Goal: Transaction & Acquisition: Purchase product/service

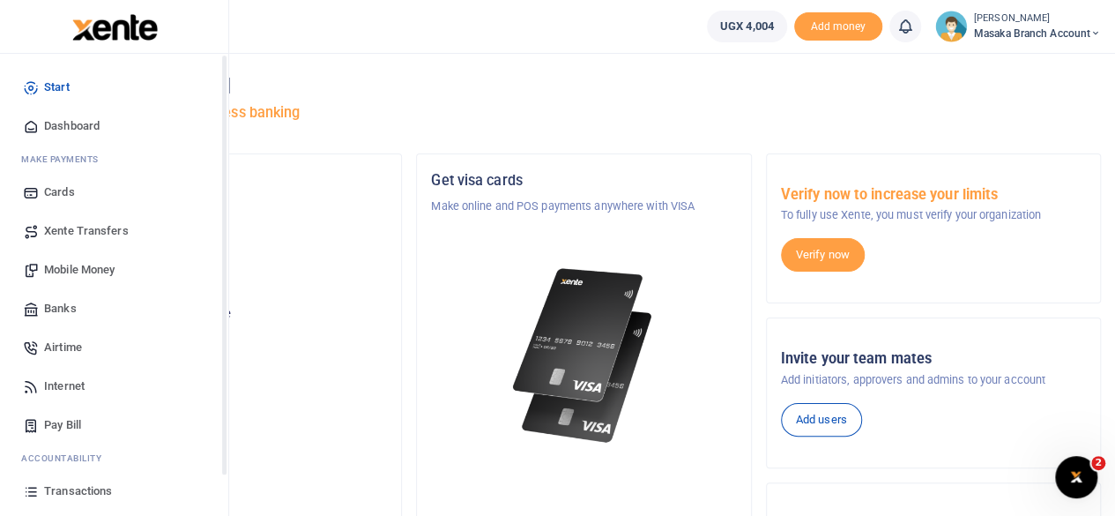
scroll to position [113, 0]
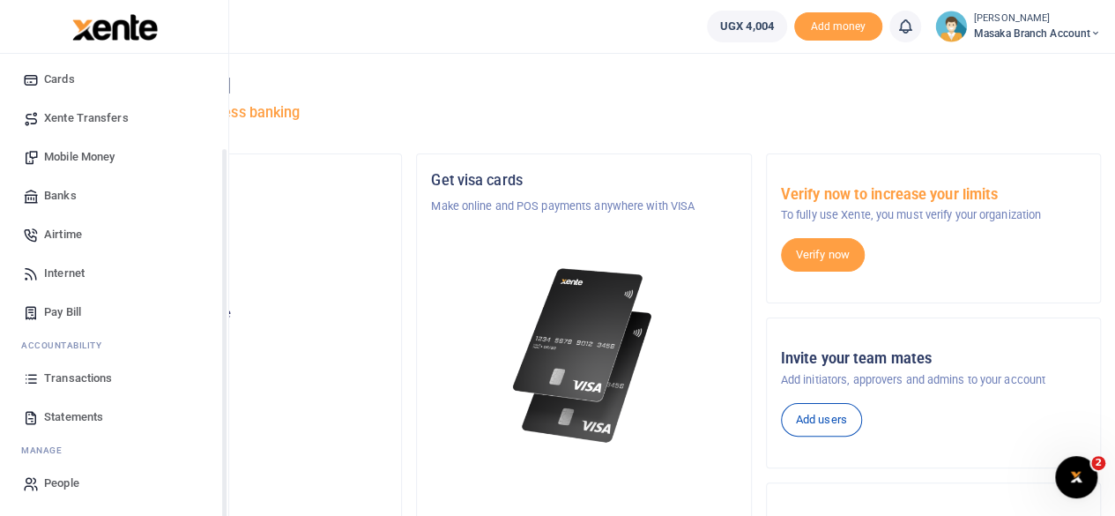
click at [224, 486] on div "Start Dashboard M ake Payments Cards Xente Transfers Mobile Money Banks Airtime…" at bounding box center [114, 229] width 228 height 576
click at [56, 424] on span "Statements" at bounding box center [73, 417] width 59 height 18
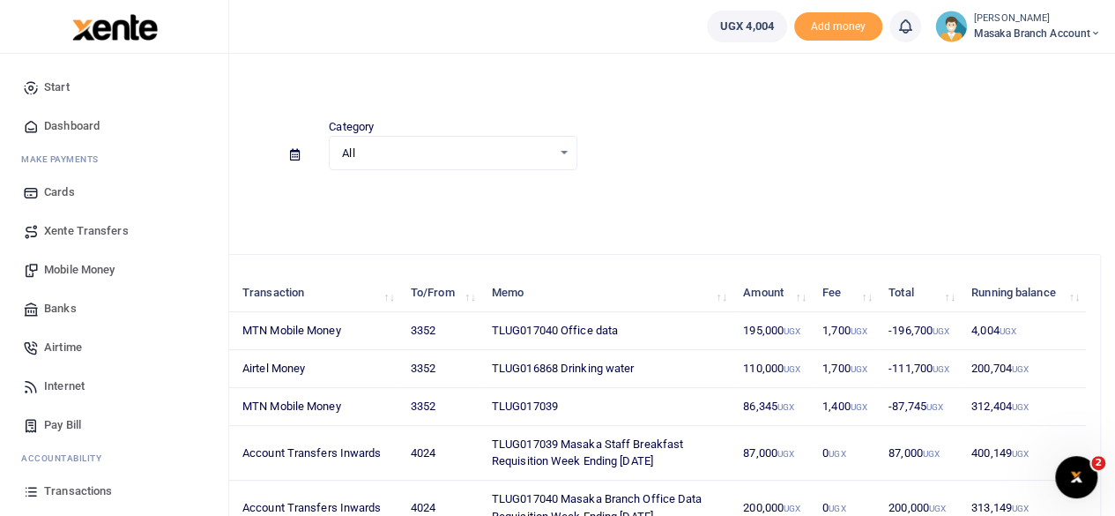
click at [71, 275] on span "Mobile Money" at bounding box center [79, 270] width 71 height 18
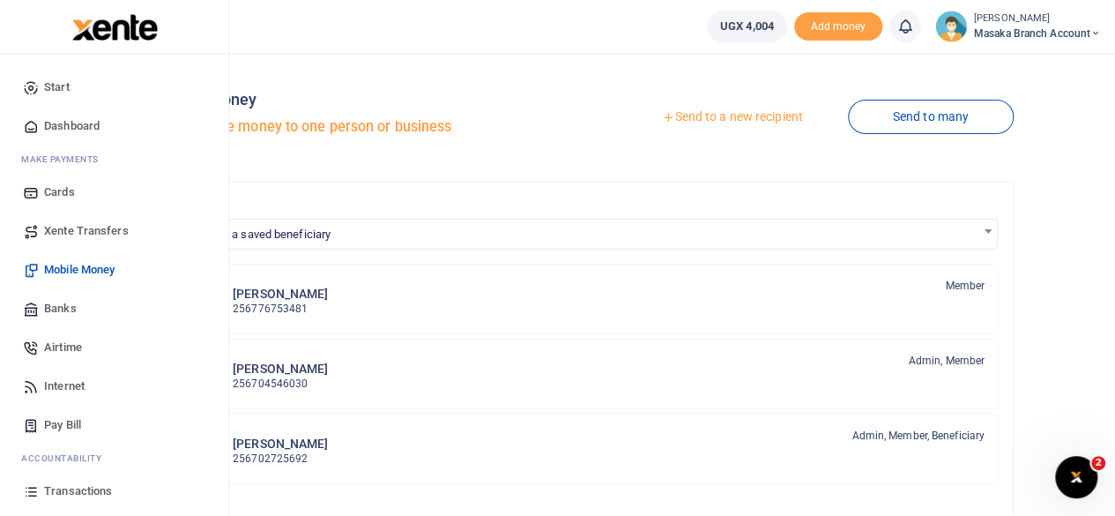
click at [81, 493] on span "Transactions" at bounding box center [78, 491] width 68 height 18
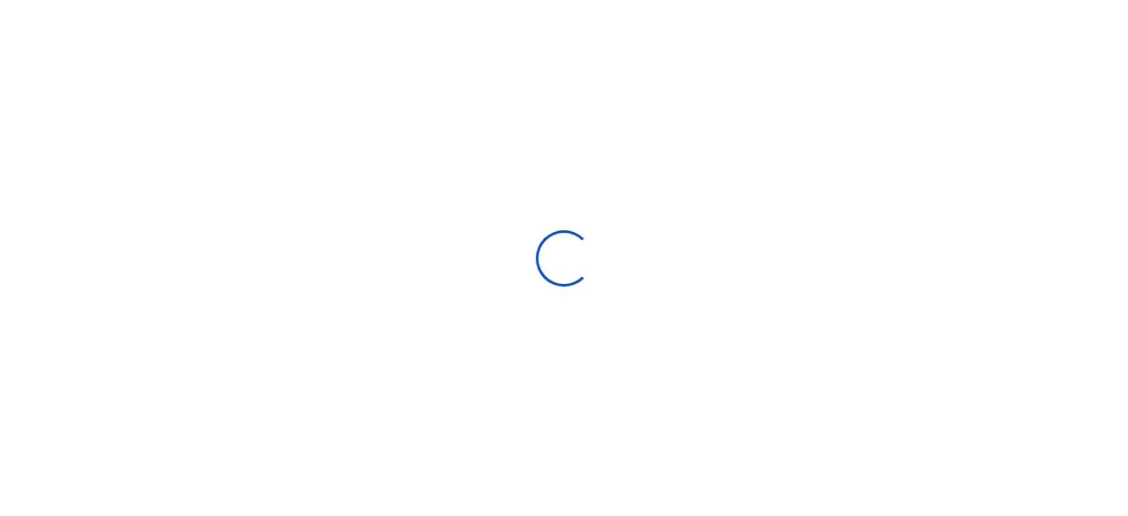
select select
type input "09/14/2025 - 10/13/2025"
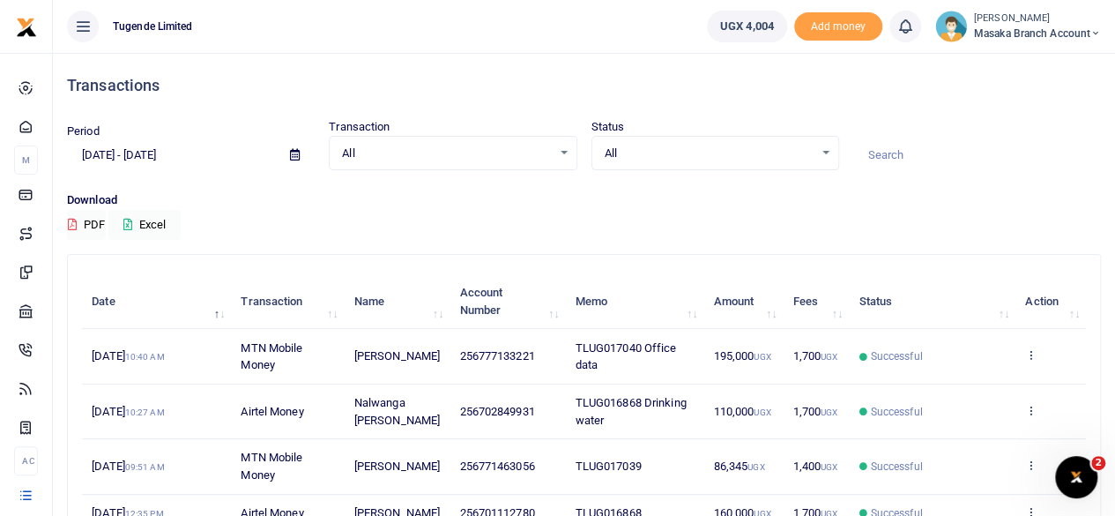
click at [1037, 464] on td "View details Send again" at bounding box center [1050, 466] width 71 height 55
click at [1026, 464] on icon at bounding box center [1030, 464] width 11 height 12
click at [955, 393] on link "View details" at bounding box center [966, 398] width 139 height 25
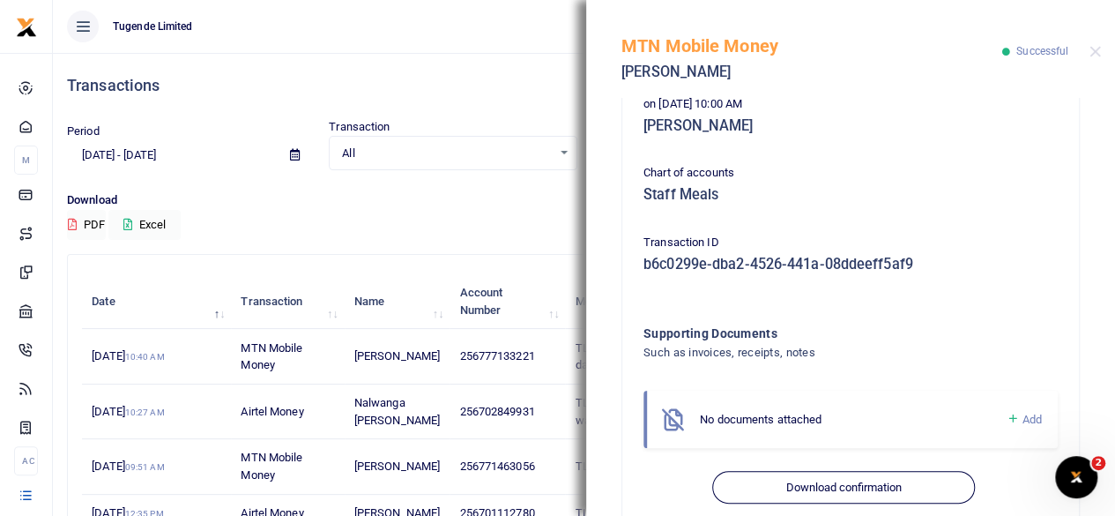
scroll to position [559, 0]
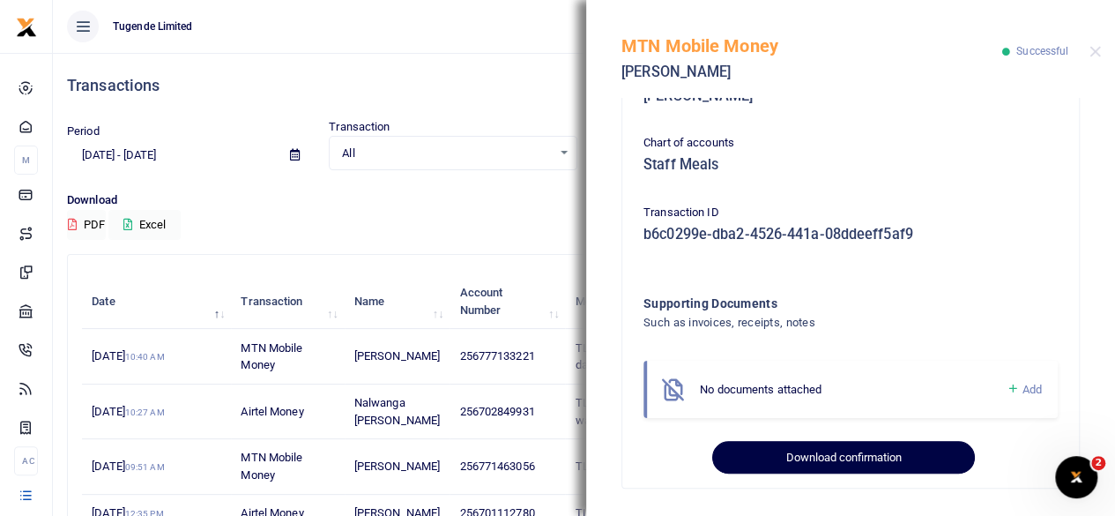
click at [830, 450] on button "Download confirmation" at bounding box center [843, 457] width 262 height 33
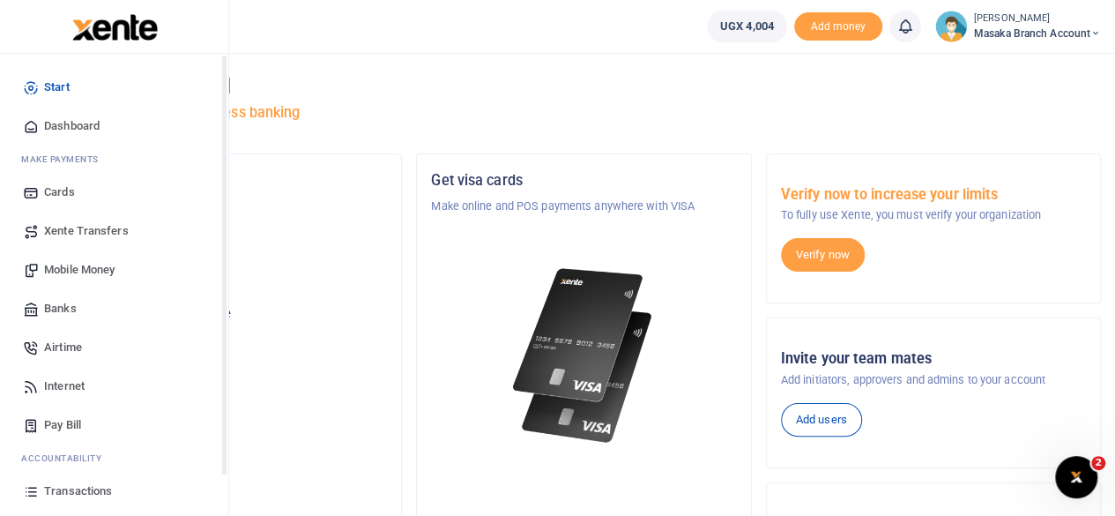
click at [76, 261] on span "Mobile Money" at bounding box center [79, 270] width 71 height 18
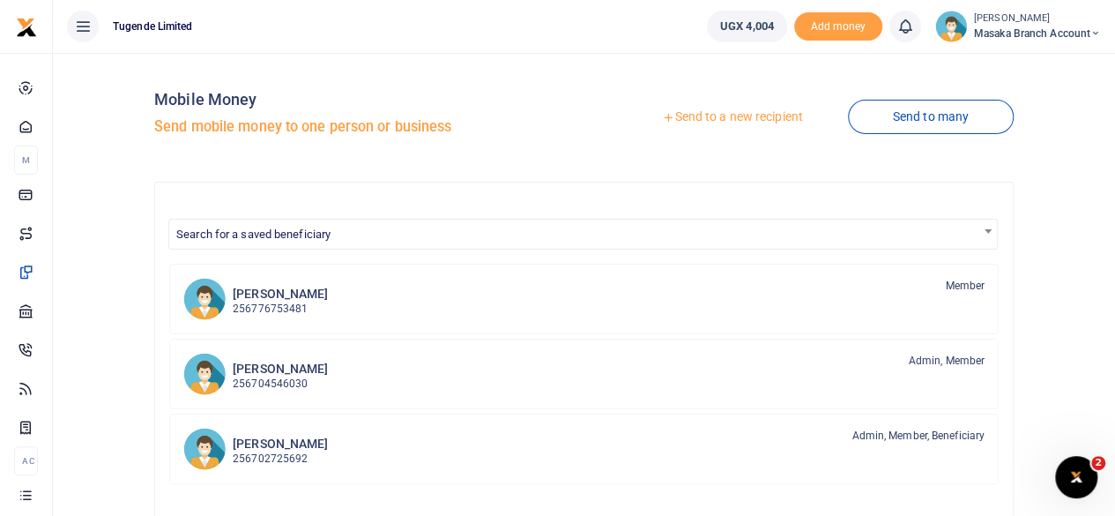
click at [769, 120] on link "Send to a new recipient" at bounding box center [732, 117] width 230 height 32
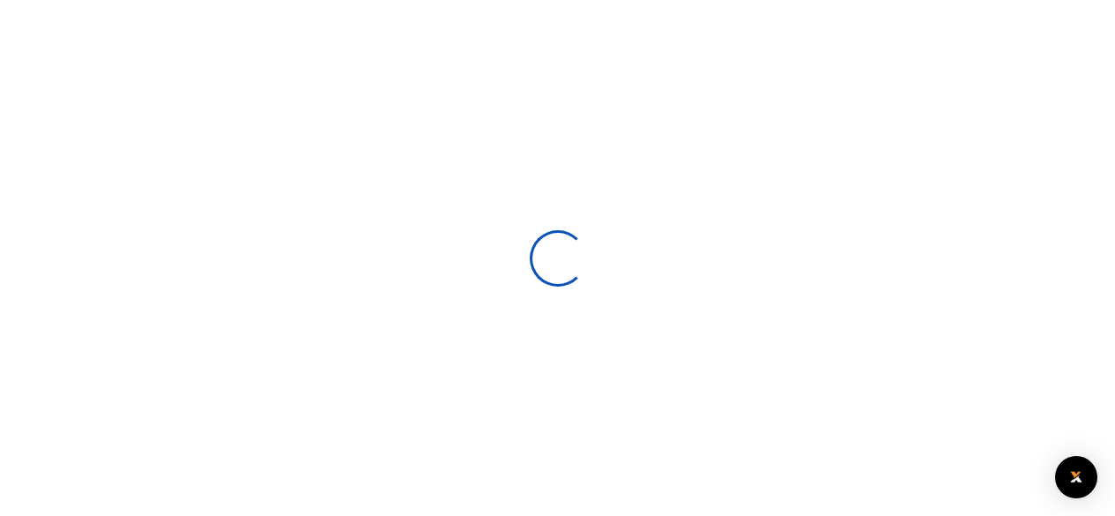
select select
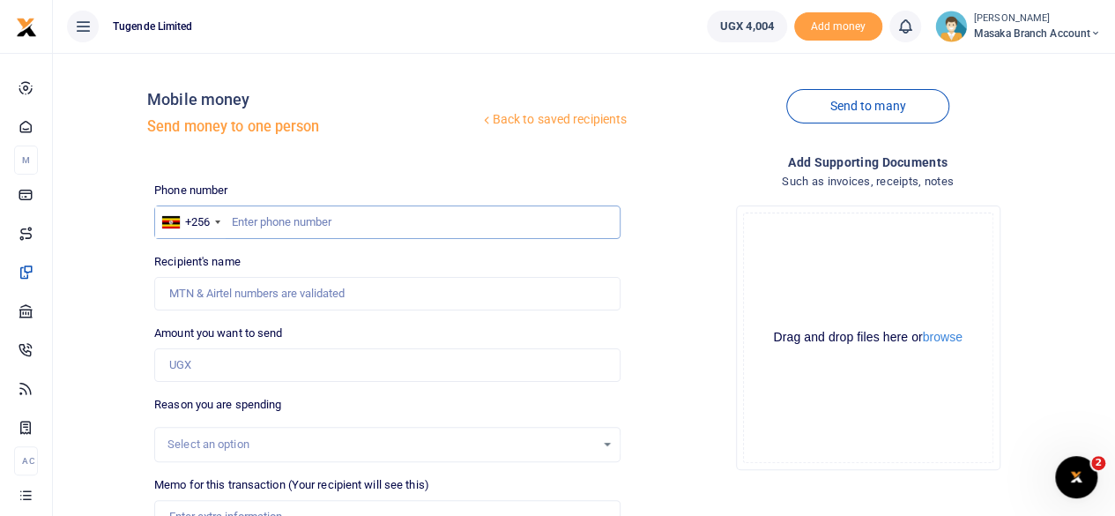
click at [275, 221] on input "text" at bounding box center [387, 221] width 466 height 33
click at [252, 217] on input "76395424" at bounding box center [387, 221] width 466 height 33
type input "763095424"
type input "[PERSON_NAME]"
click at [296, 219] on input "763095424" at bounding box center [387, 221] width 466 height 33
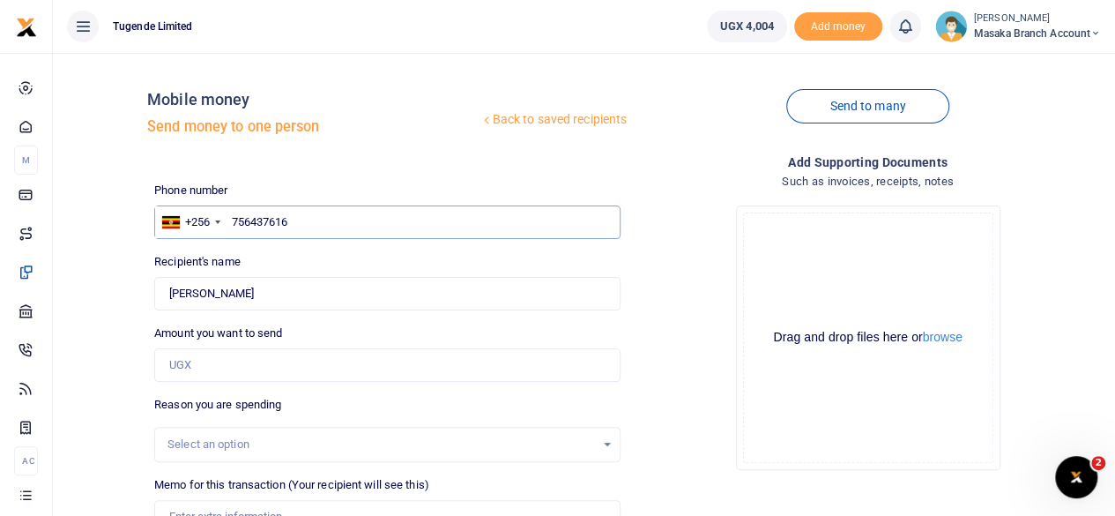
type input "756437616"
click at [702, 322] on div "Drop your files here Drag and drop files here or browse Powered by Uppy" at bounding box center [868, 337] width 466 height 293
type input "[PERSON_NAME] Ssebunya"
